Goal: Information Seeking & Learning: Learn about a topic

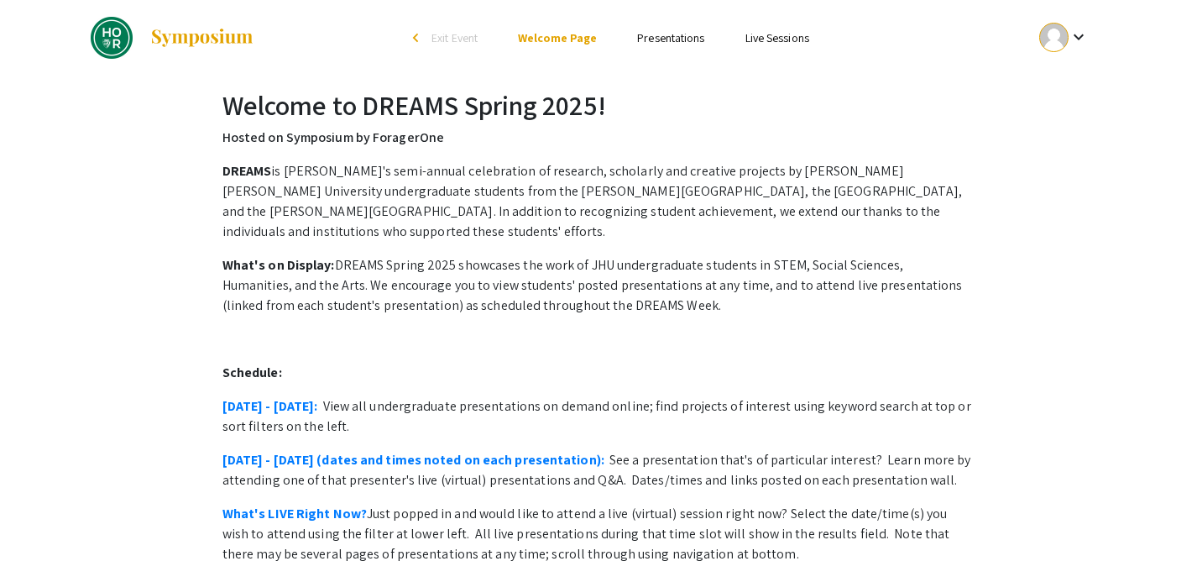
click at [667, 39] on link "Presentations" at bounding box center [670, 37] width 67 height 15
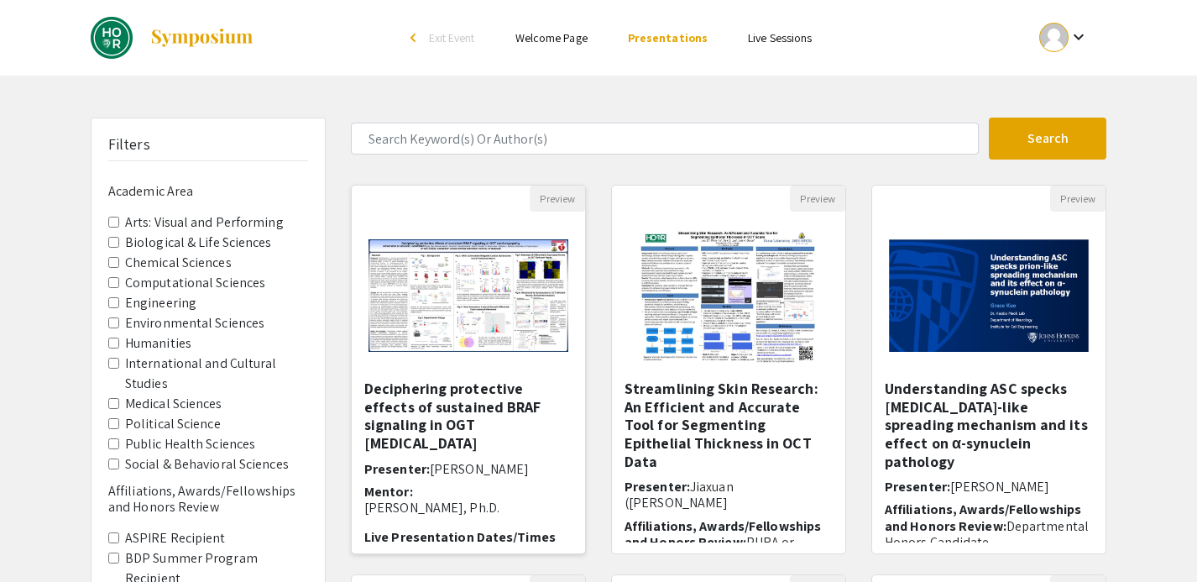
click at [506, 290] on img at bounding box center [468, 295] width 233 height 146
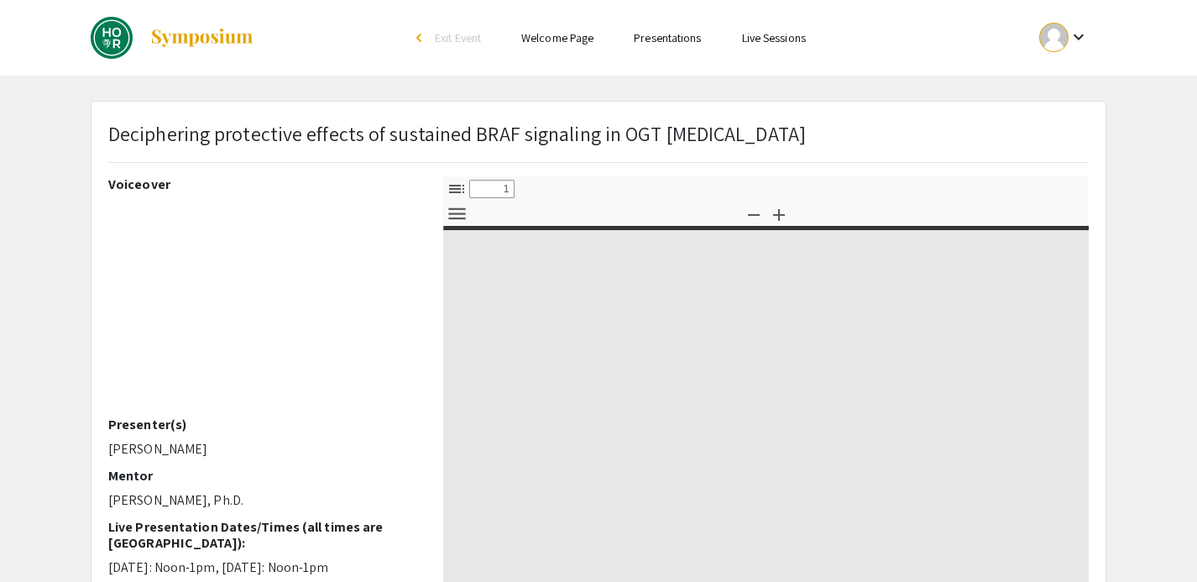
select select "custom"
type input "0"
select select "custom"
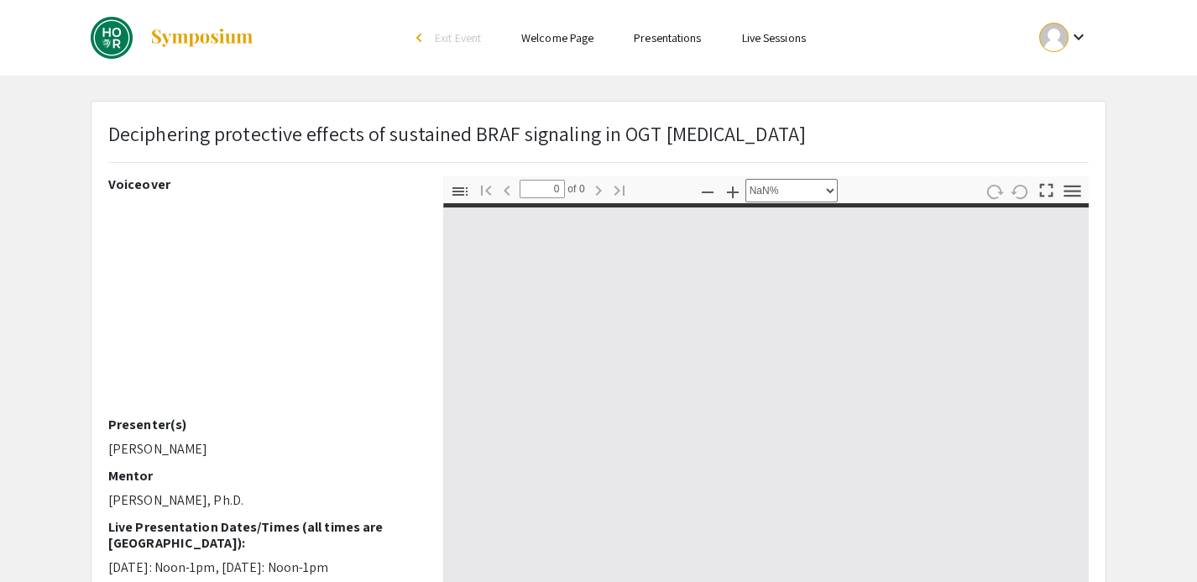
type input "1"
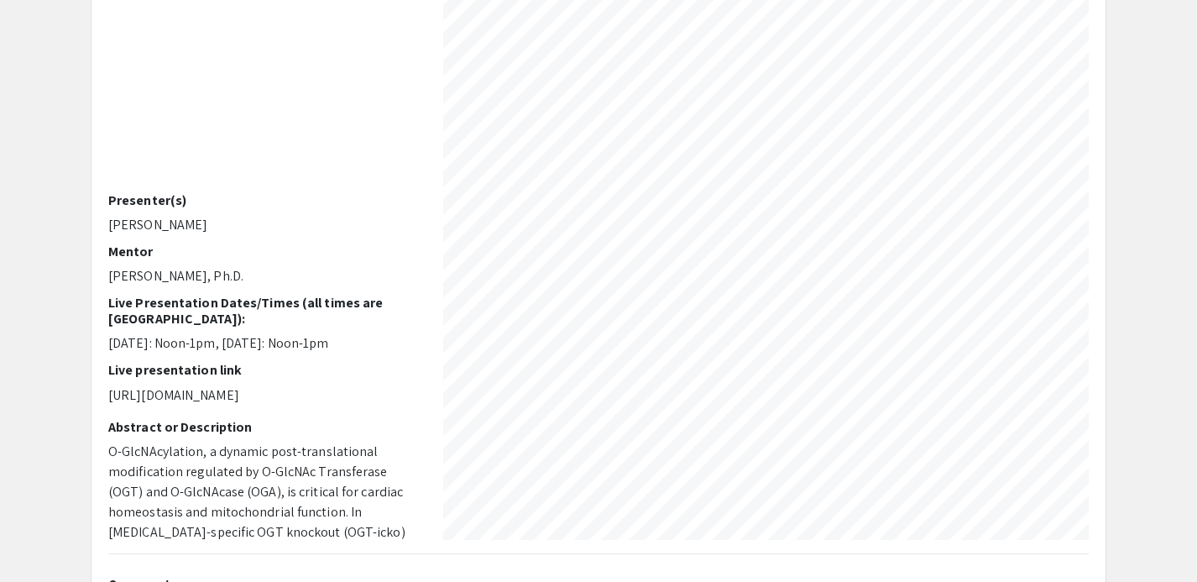
scroll to position [0, 537]
select select "custom"
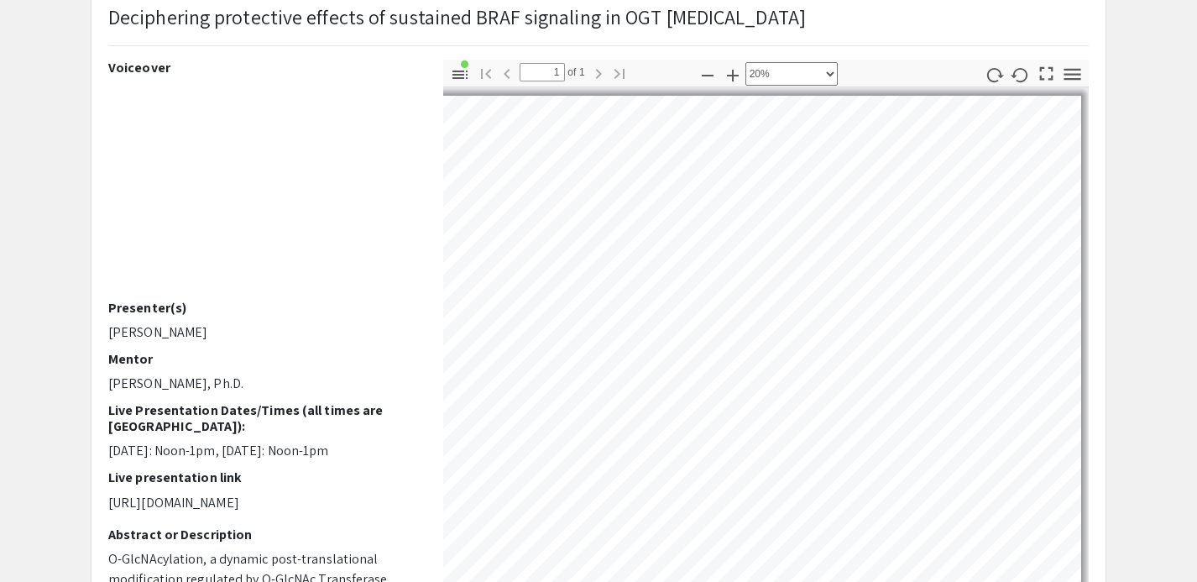
scroll to position [0, 0]
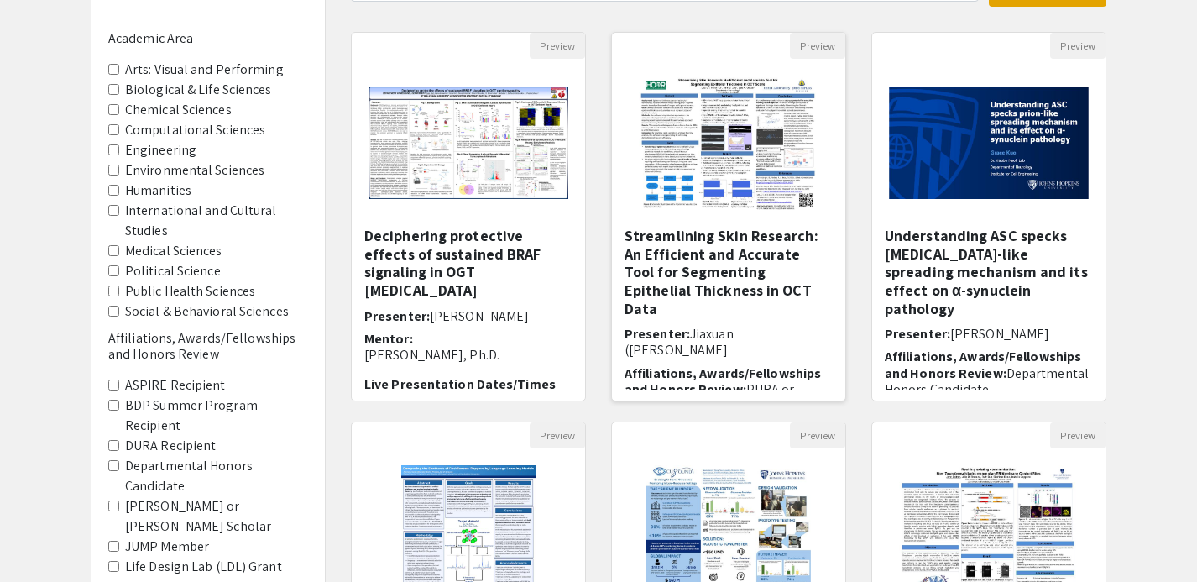
scroll to position [167, 0]
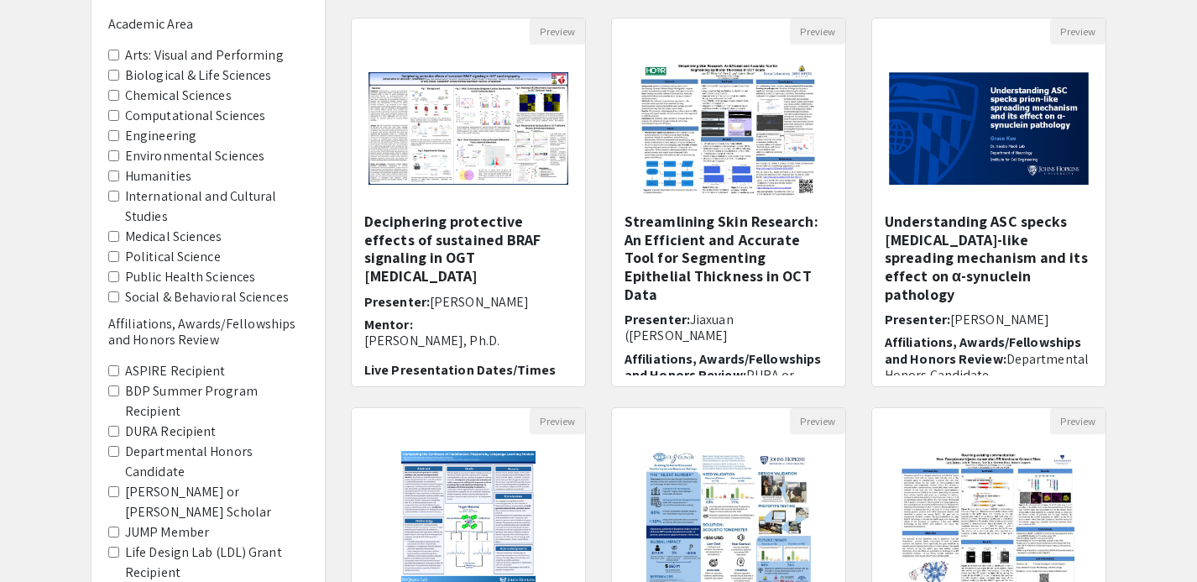
click at [748, 146] on img "Open Presentation <p>Streamlining Skin Research: An Efficient and Accurate Tool…" at bounding box center [728, 128] width 212 height 168
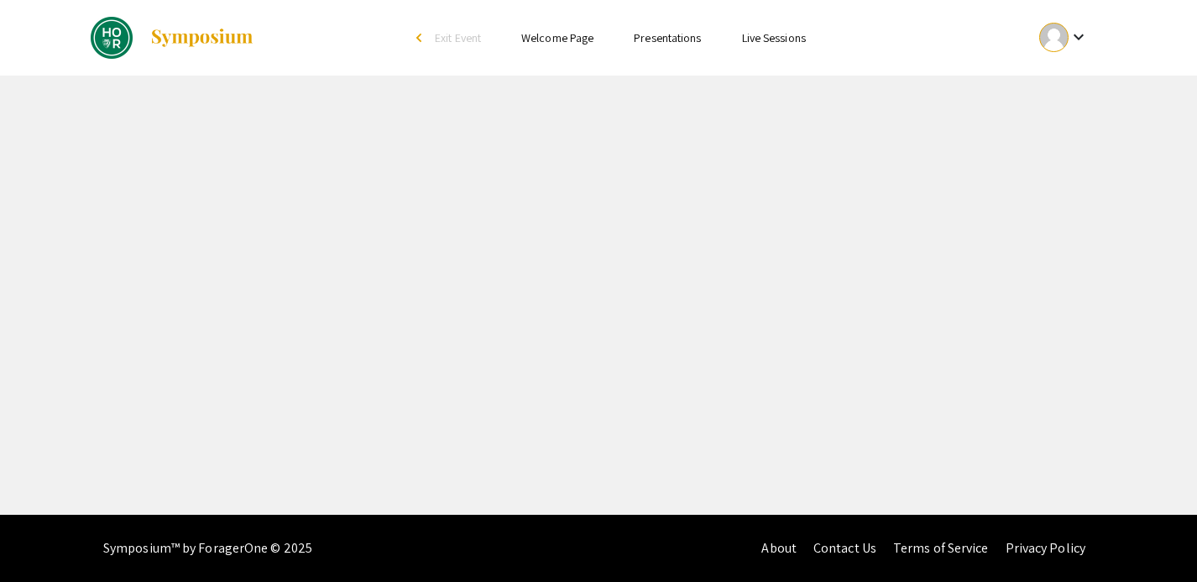
select select "custom"
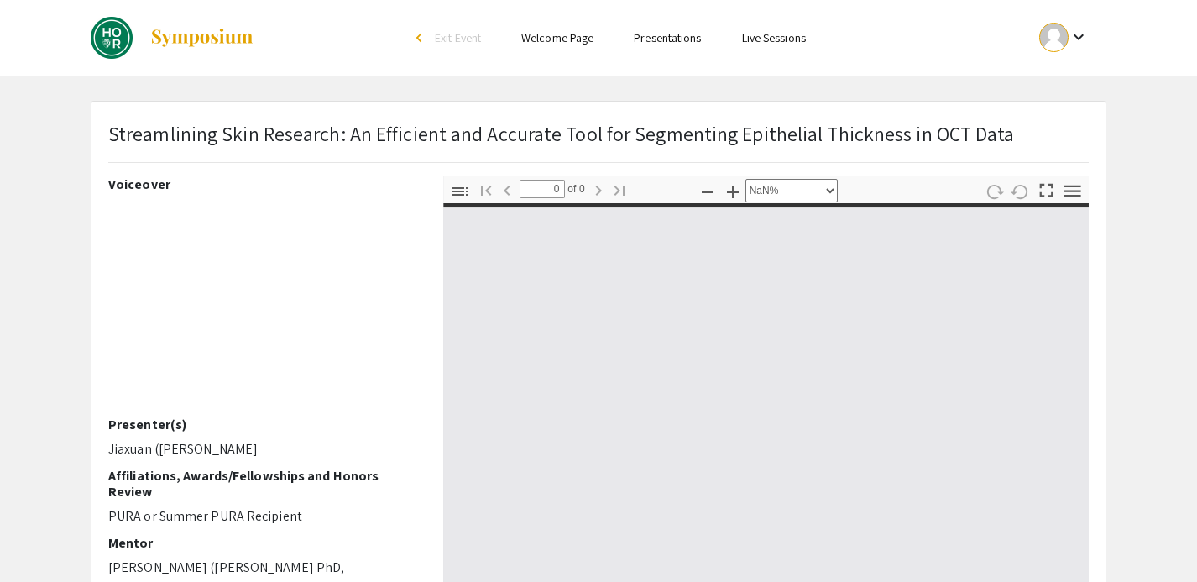
type input "1"
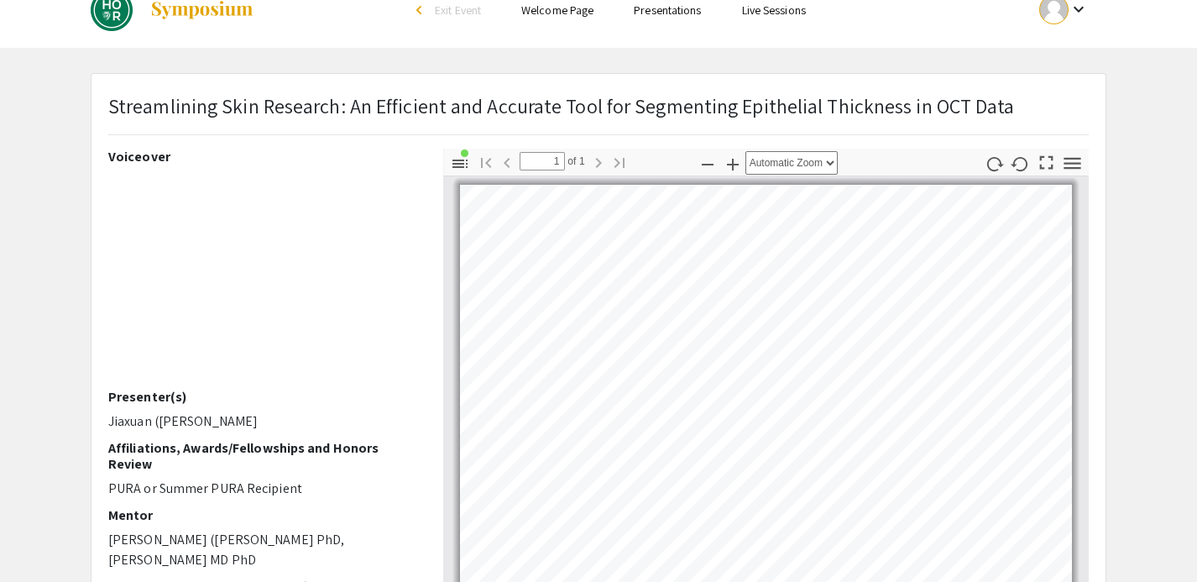
scroll to position [245, 0]
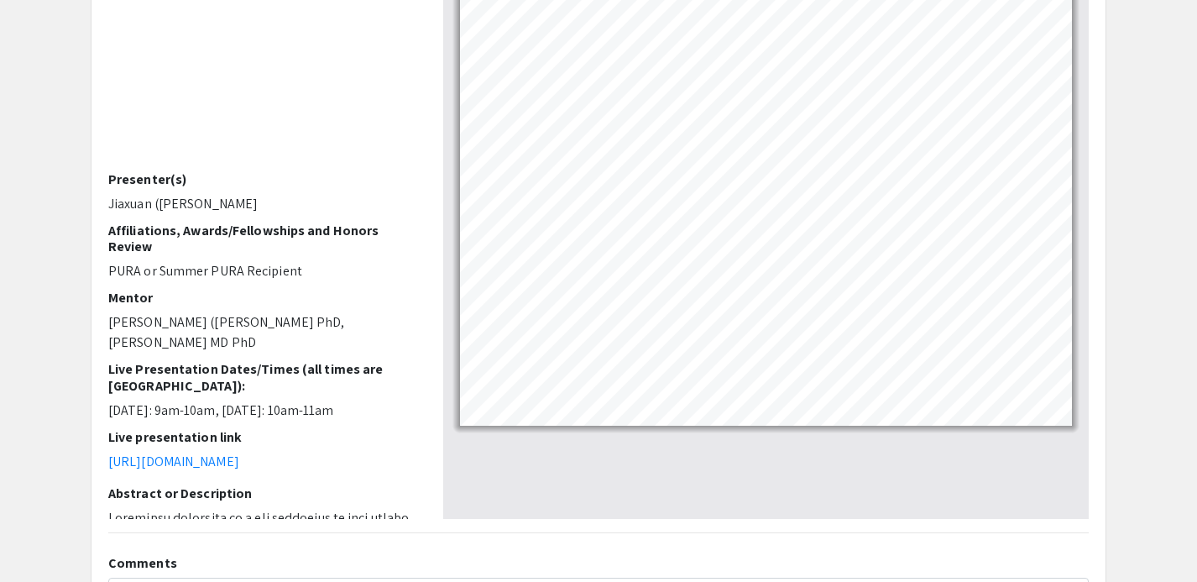
select select "custom"
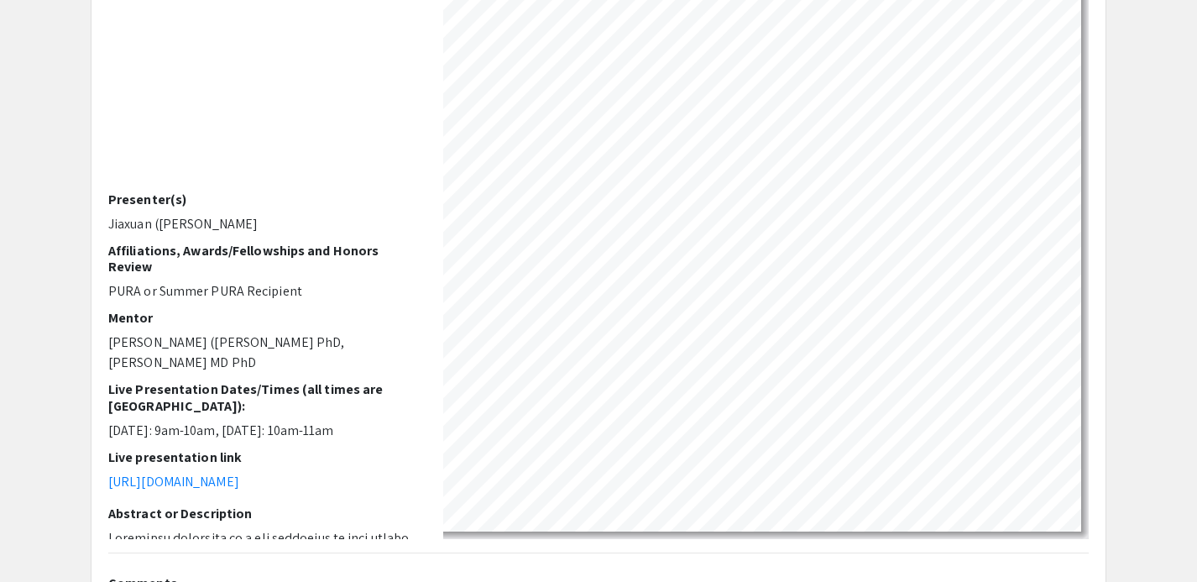
scroll to position [217, 0]
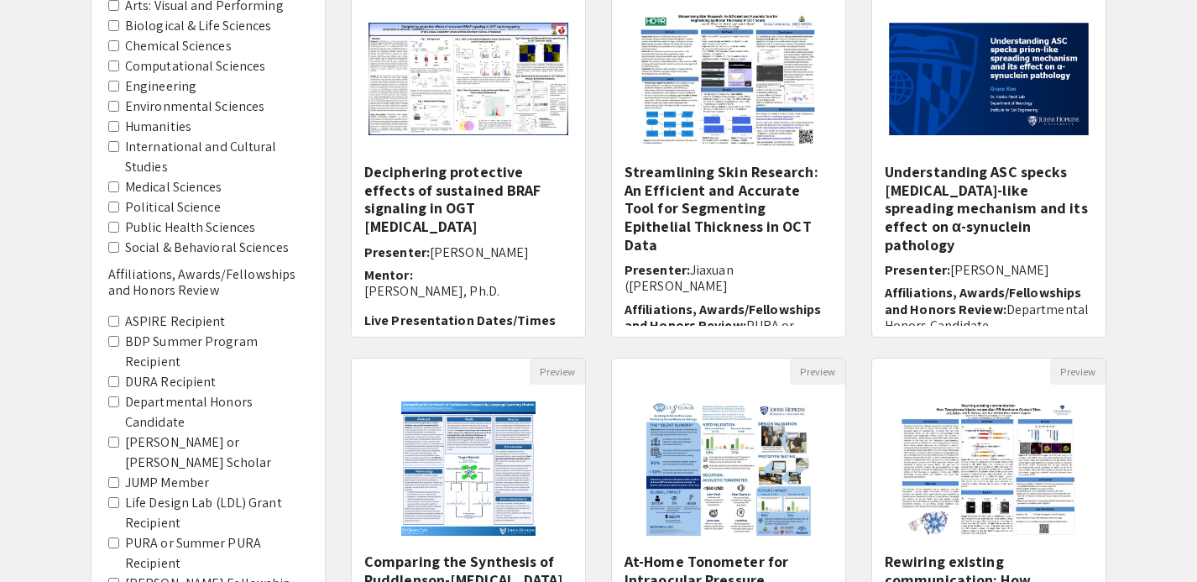
scroll to position [167, 0]
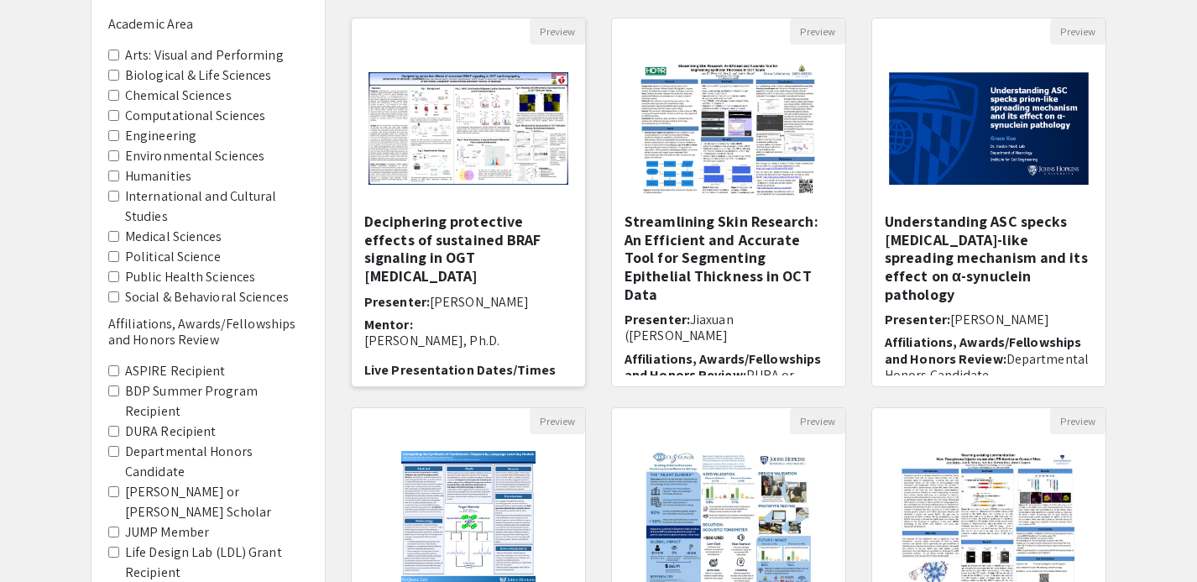
click at [522, 128] on img at bounding box center [468, 128] width 233 height 146
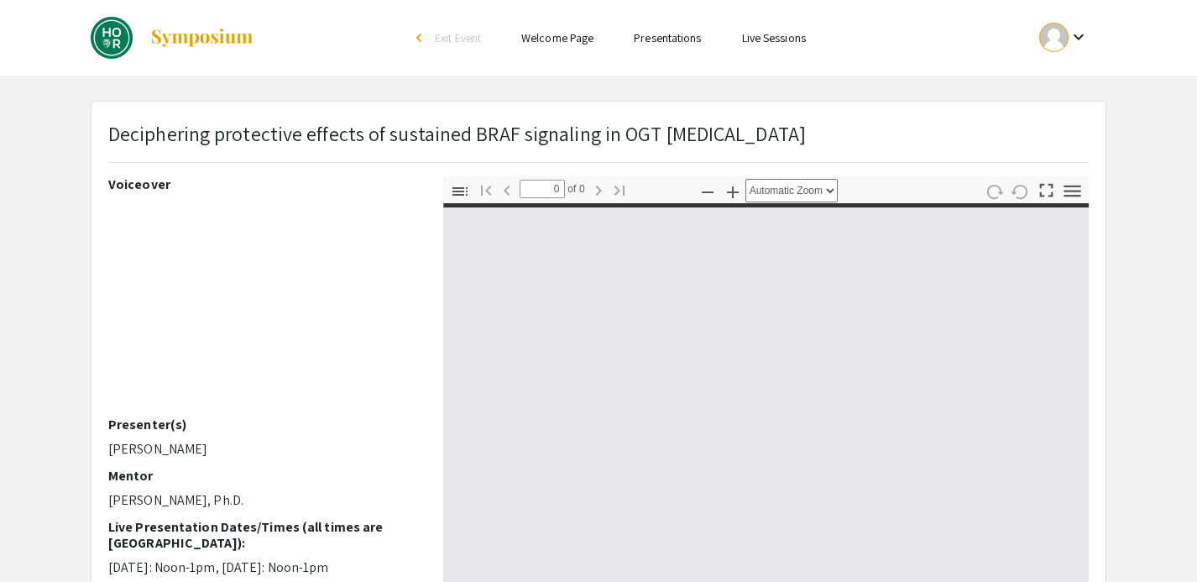
select select "custom"
type input "1"
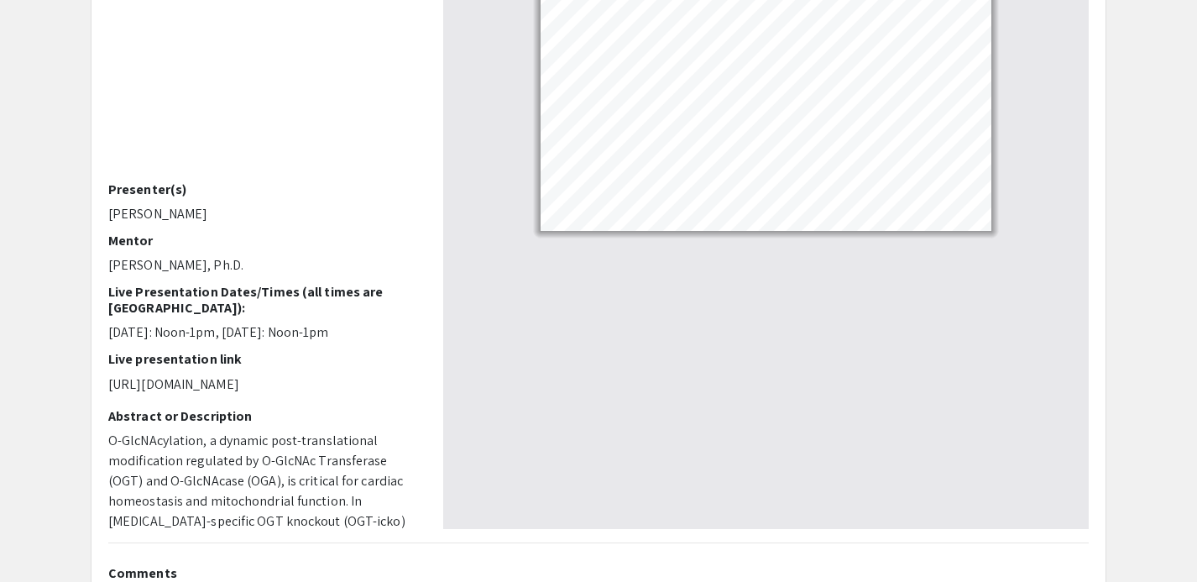
scroll to position [155, 547]
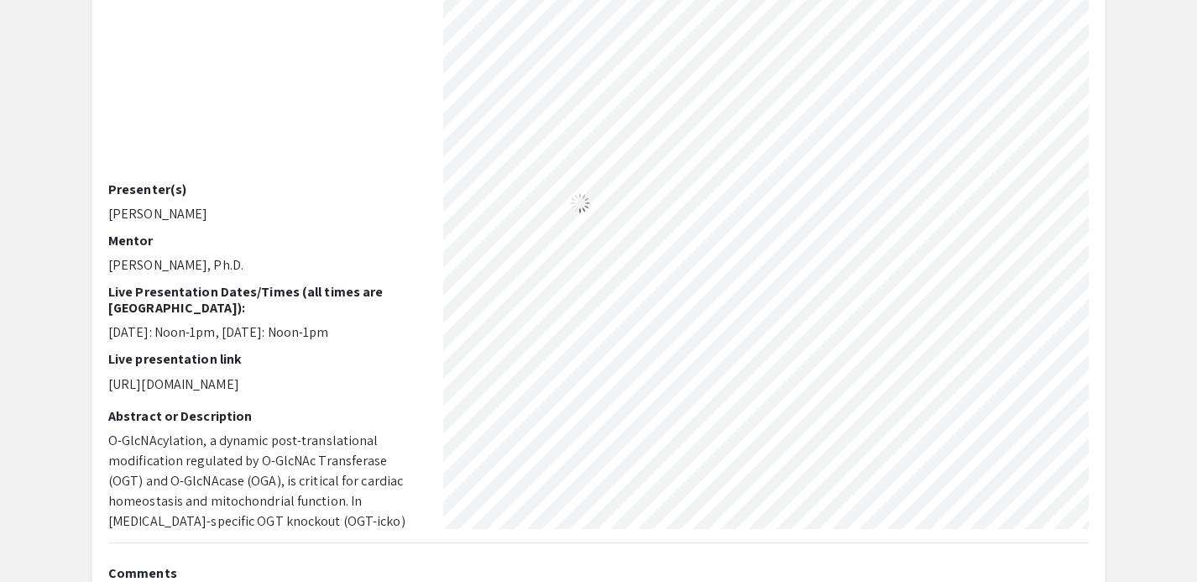
select select "custom"
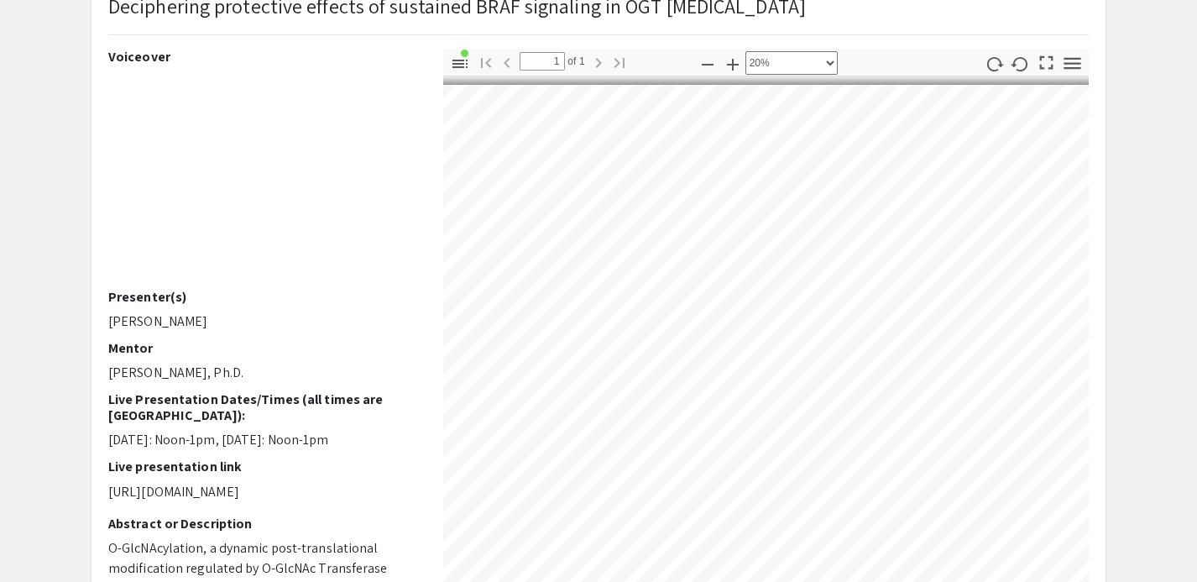
scroll to position [0, 272]
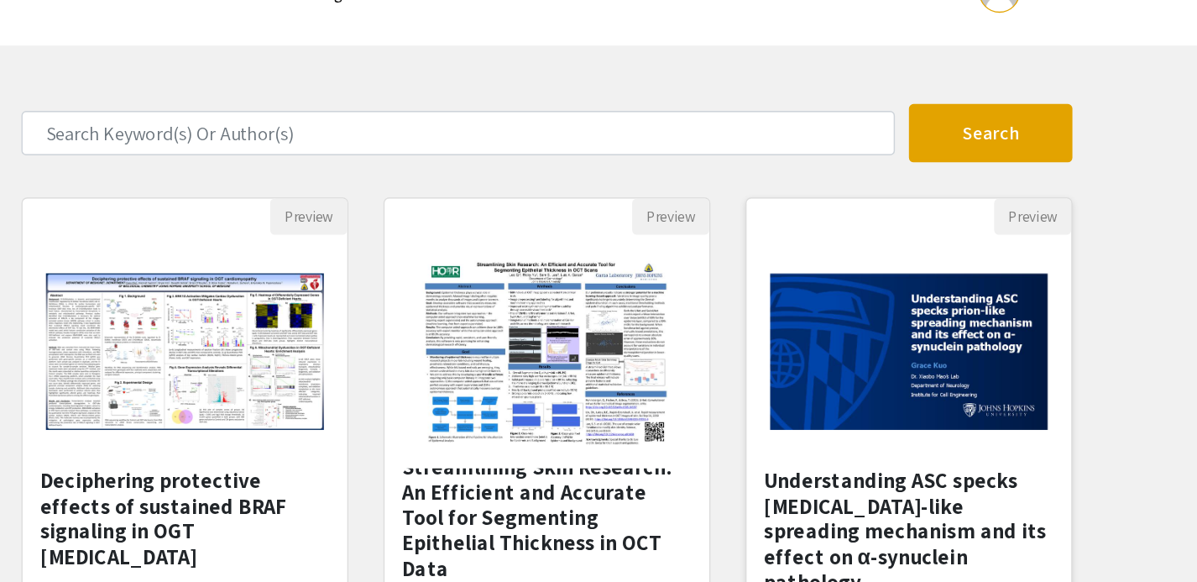
scroll to position [43, 0]
